Goal: Task Accomplishment & Management: Complete application form

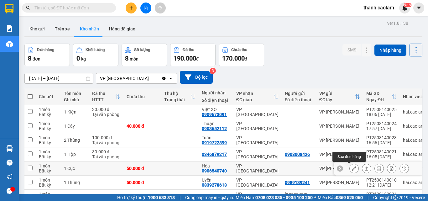
click at [352, 167] on icon at bounding box center [354, 168] width 4 height 4
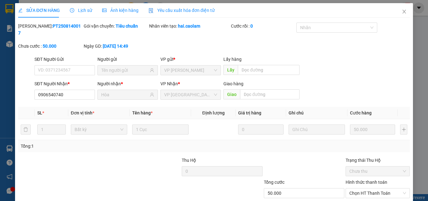
type input "0906540740"
type input "Hòa"
type input "50.000"
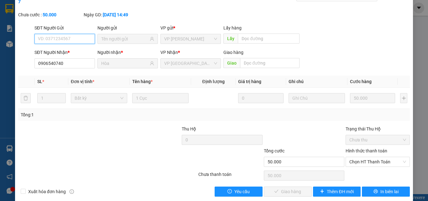
scroll to position [32, 0]
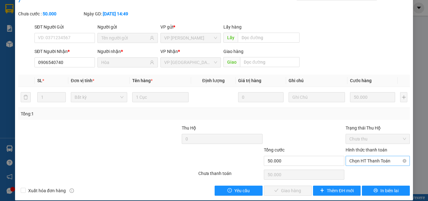
drag, startPoint x: 355, startPoint y: 159, endPoint x: 360, endPoint y: 154, distance: 7.1
click at [359, 155] on div "Hình thức thanh toán Chọn HT Thanh Toán" at bounding box center [378, 157] width 64 height 22
click at [362, 156] on span "Chọn HT Thanh Toán" at bounding box center [377, 160] width 57 height 9
click at [361, 164] on div "Tại văn phòng" at bounding box center [374, 166] width 56 height 7
type input "0"
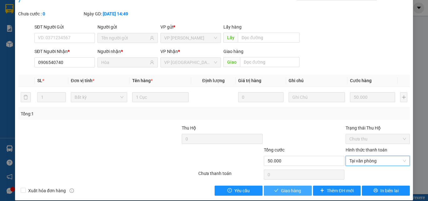
click at [294, 187] on span "Giao hàng" at bounding box center [291, 190] width 20 height 7
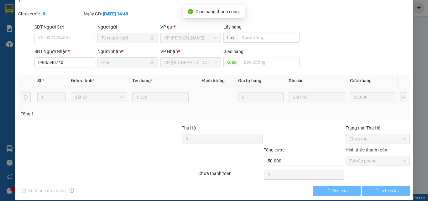
scroll to position [0, 0]
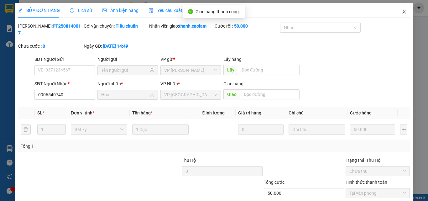
click at [398, 14] on span "Close" at bounding box center [404, 12] width 18 height 18
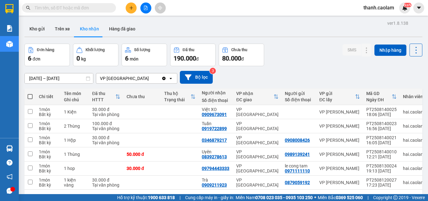
click at [134, 6] on button at bounding box center [131, 8] width 11 height 11
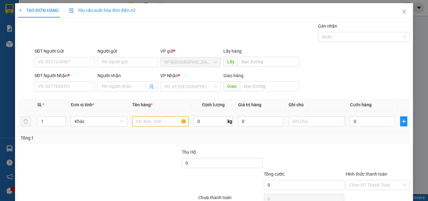
click at [163, 122] on input "text" at bounding box center [160, 121] width 56 height 10
type input "1 KIEN"
drag, startPoint x: 361, startPoint y: 131, endPoint x: 362, endPoint y: 125, distance: 5.6
click at [361, 127] on td "0" at bounding box center [372, 121] width 50 height 21
click at [362, 124] on input "0" at bounding box center [372, 121] width 45 height 10
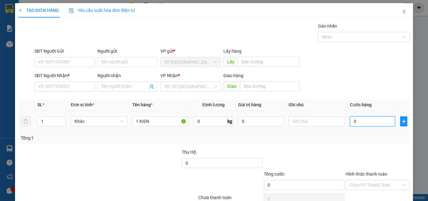
type input "4"
type input "40"
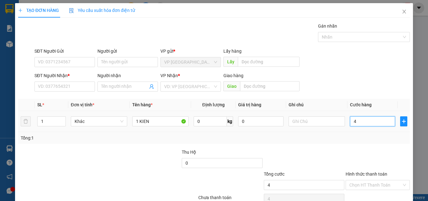
type input "40"
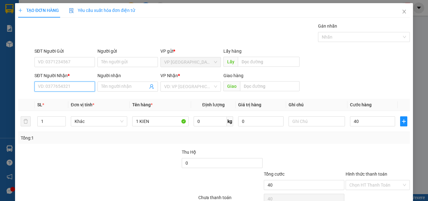
type input "40.000"
click at [73, 86] on input "SĐT Người Nhận *" at bounding box center [64, 86] width 60 height 10
type input "0937788107"
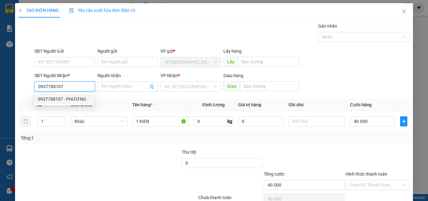
click at [70, 99] on div "0937788107 - PHƯƠNG" at bounding box center [64, 99] width 52 height 7
type input "PHƯƠNG"
type input "KM35"
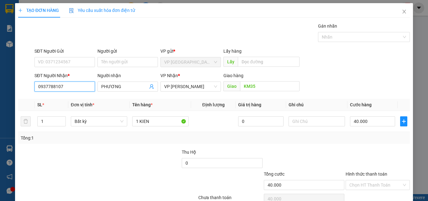
type input "0937788107"
click at [368, 155] on div at bounding box center [377, 159] width 65 height 22
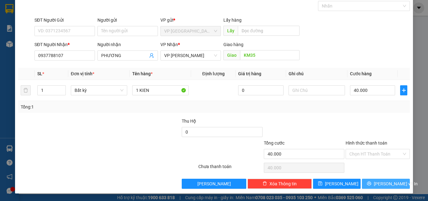
click at [390, 181] on span "[PERSON_NAME] và In" at bounding box center [396, 183] width 44 height 7
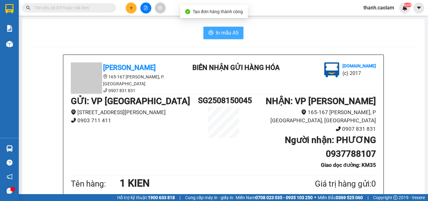
drag, startPoint x: 214, startPoint y: 36, endPoint x: 234, endPoint y: 38, distance: 19.5
click at [216, 36] on span "In mẫu A5" at bounding box center [227, 33] width 23 height 8
